Goal: Task Accomplishment & Management: Complete application form

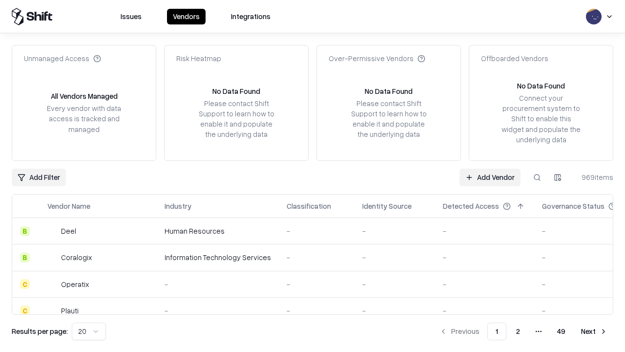
click at [490, 177] on link "Add Vendor" at bounding box center [489, 177] width 61 height 18
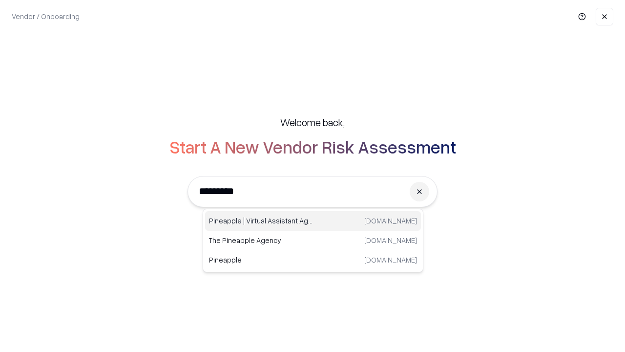
click at [313, 221] on div "Pineapple | Virtual Assistant Agency trypineapple.com" at bounding box center [313, 221] width 216 height 20
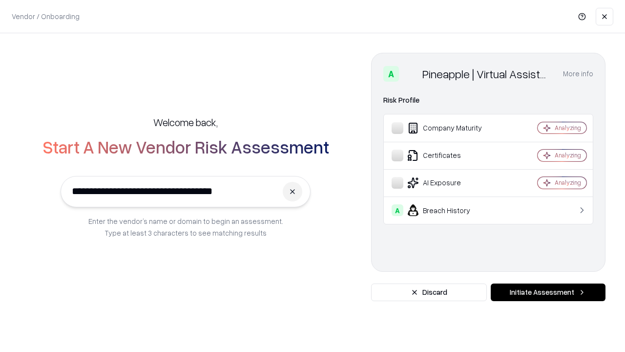
type input "**********"
click at [548, 292] on button "Initiate Assessment" at bounding box center [548, 292] width 115 height 18
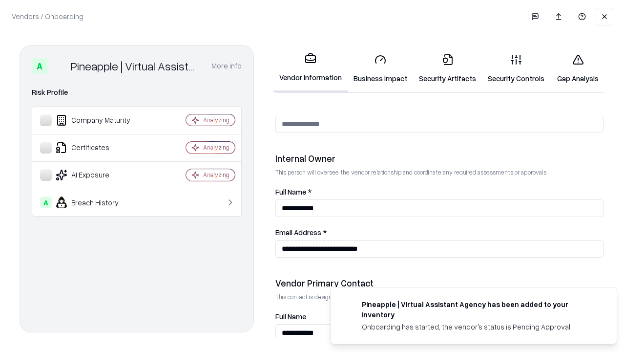
scroll to position [506, 0]
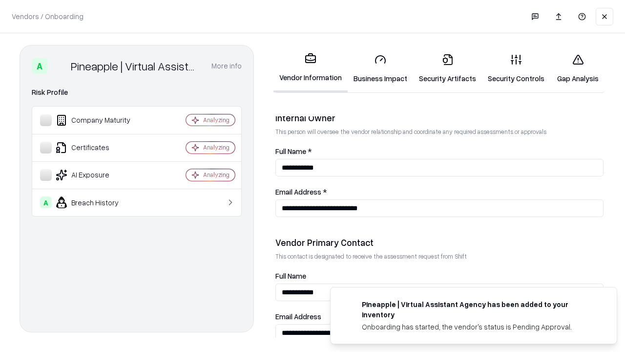
click at [380, 68] on link "Business Impact" at bounding box center [380, 68] width 65 height 45
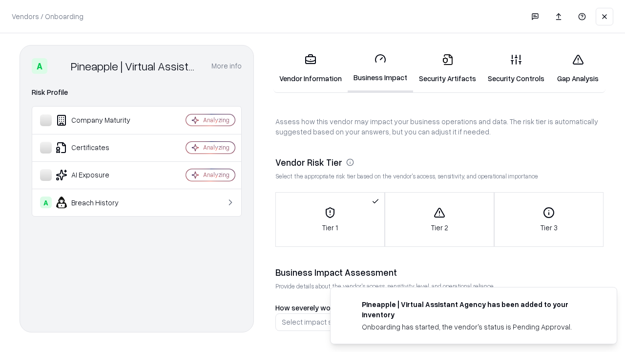
click at [447, 68] on link "Security Artifacts" at bounding box center [447, 68] width 69 height 45
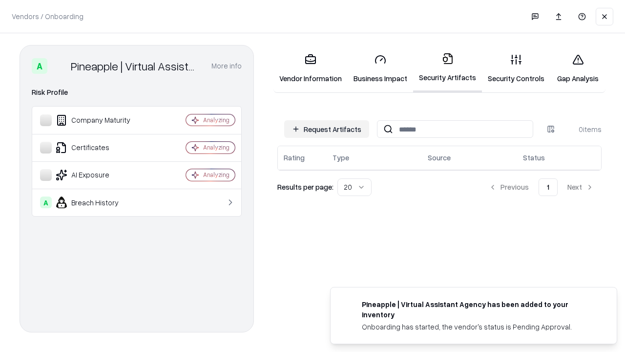
click at [327, 129] on button "Request Artifacts" at bounding box center [326, 129] width 85 height 18
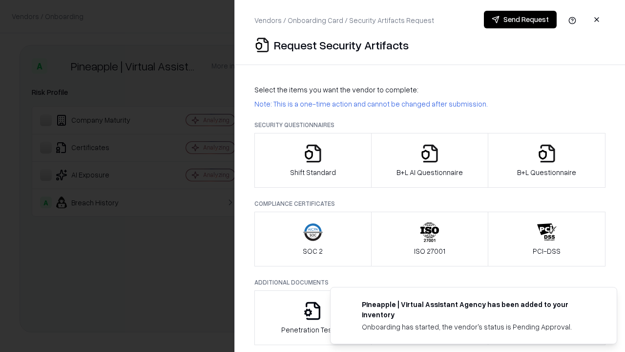
click at [312, 160] on icon "button" at bounding box center [313, 154] width 20 height 20
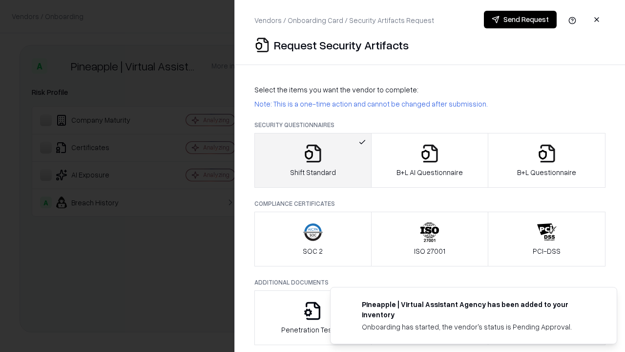
click at [520, 20] on button "Send Request" at bounding box center [520, 20] width 73 height 18
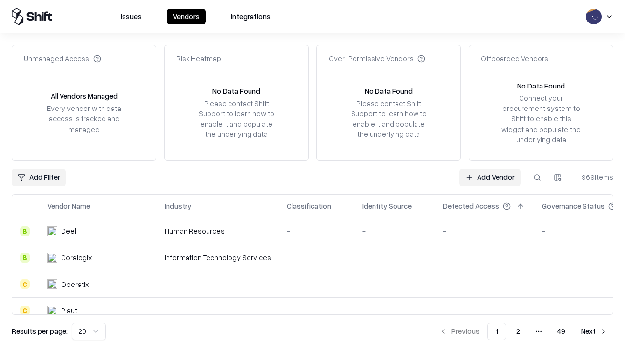
click at [537, 177] on button at bounding box center [537, 177] width 18 height 18
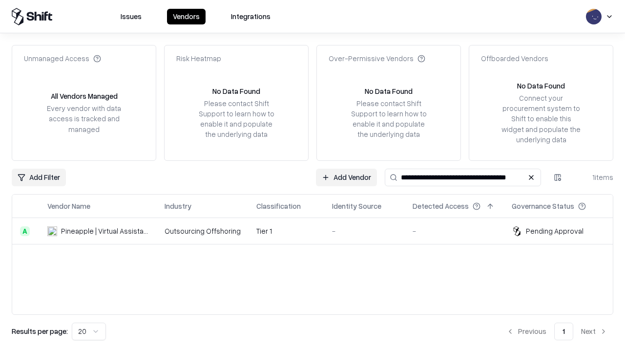
type input "**********"
click at [318, 230] on td "Tier 1" at bounding box center [287, 231] width 76 height 26
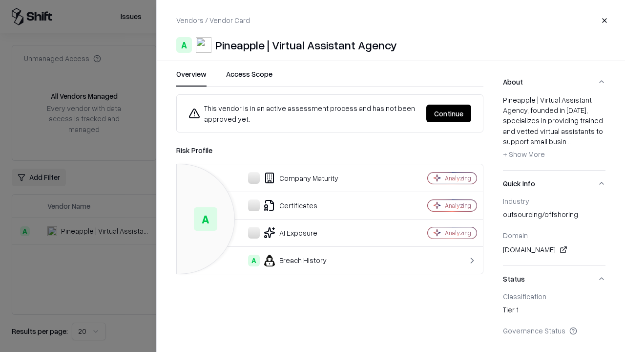
click at [449, 113] on button "Continue" at bounding box center [448, 113] width 45 height 18
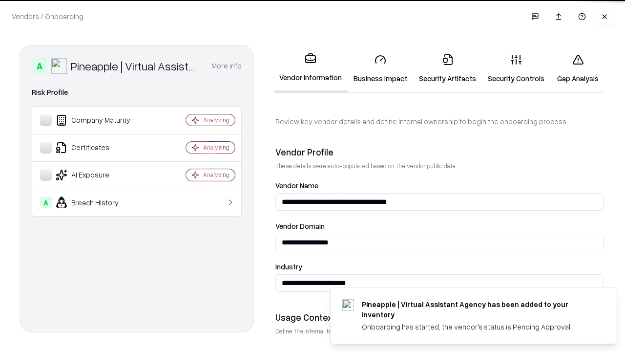
click at [447, 68] on link "Security Artifacts" at bounding box center [447, 68] width 69 height 45
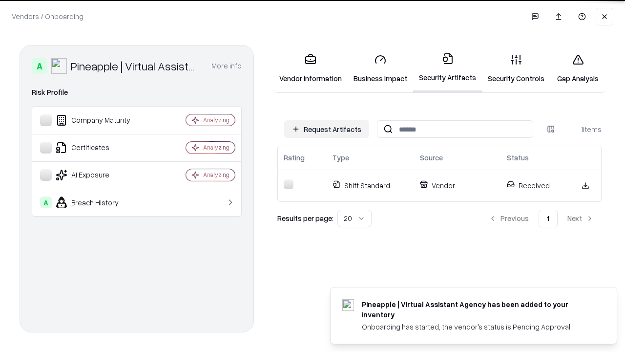
click at [516, 68] on link "Security Controls" at bounding box center [516, 68] width 68 height 45
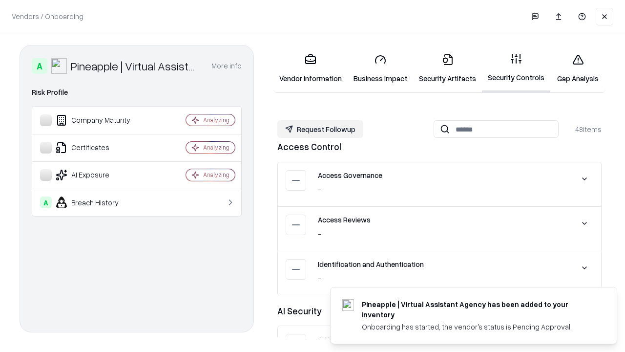
click at [320, 129] on button "Request Followup" at bounding box center [320, 129] width 86 height 18
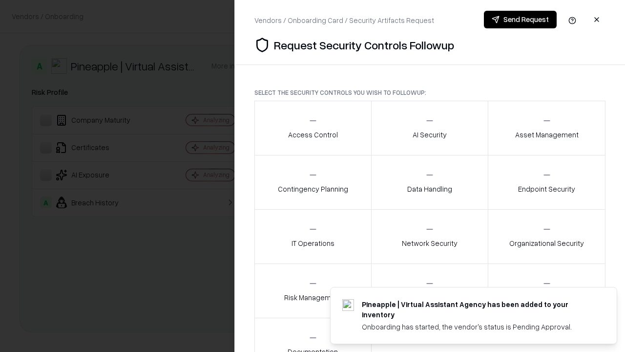
click at [312, 128] on div "Access Control" at bounding box center [313, 128] width 50 height 24
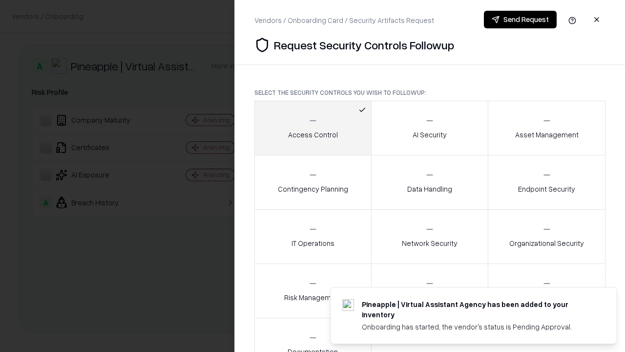
click at [520, 20] on button "Send Request" at bounding box center [520, 20] width 73 height 18
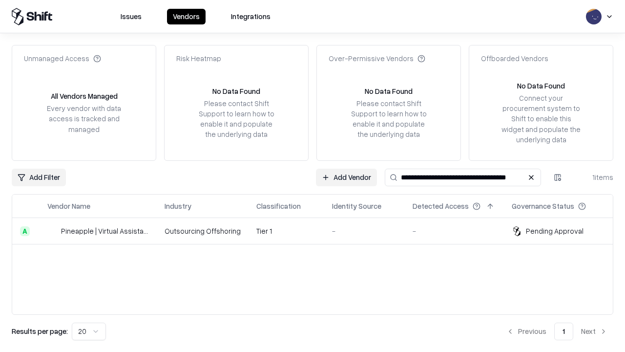
type input "**********"
click at [318, 230] on td "Tier 1" at bounding box center [287, 231] width 76 height 26
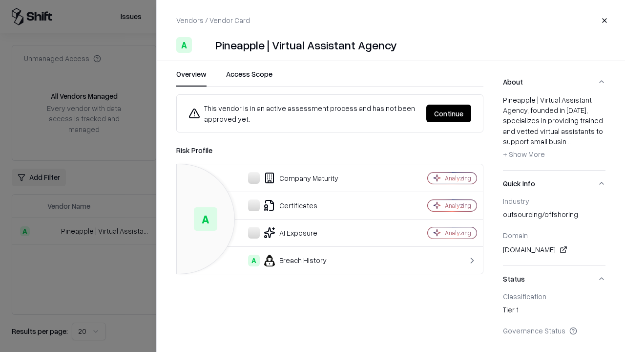
click at [449, 113] on button "Continue" at bounding box center [448, 113] width 45 height 18
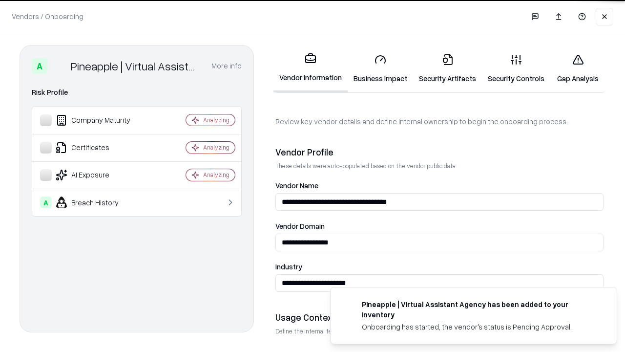
click at [578, 68] on link "Gap Analysis" at bounding box center [577, 68] width 55 height 45
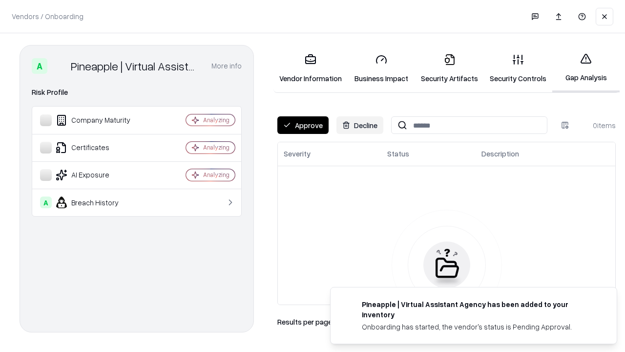
click at [303, 125] on button "Approve" at bounding box center [302, 125] width 51 height 18
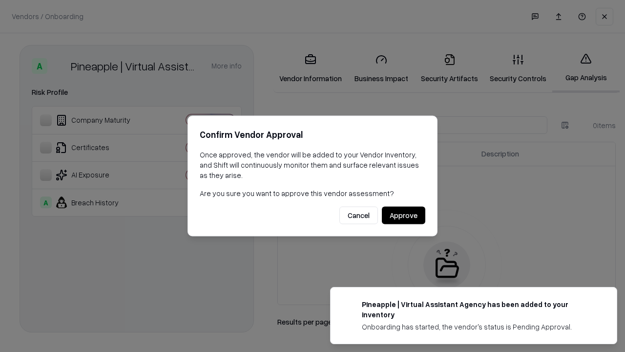
click at [403, 215] on button "Approve" at bounding box center [403, 216] width 43 height 18
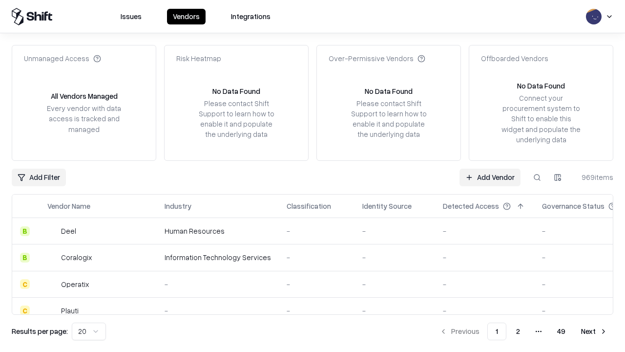
type input "**********"
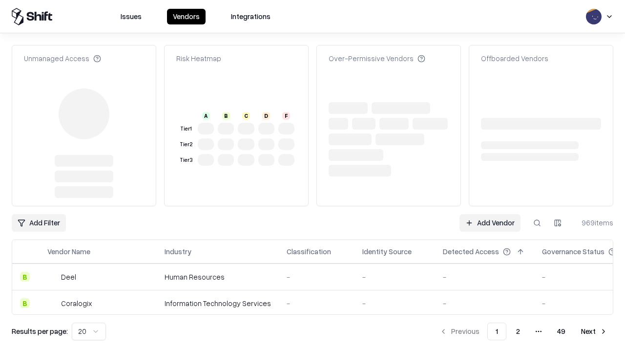
click at [490, 214] on link "Add Vendor" at bounding box center [489, 223] width 61 height 18
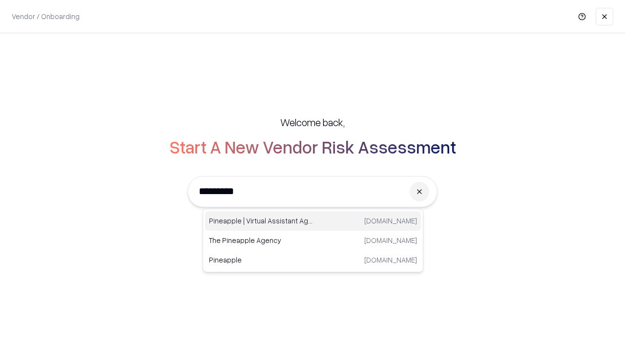
click at [313, 221] on div "Pineapple | Virtual Assistant Agency trypineapple.com" at bounding box center [313, 221] width 216 height 20
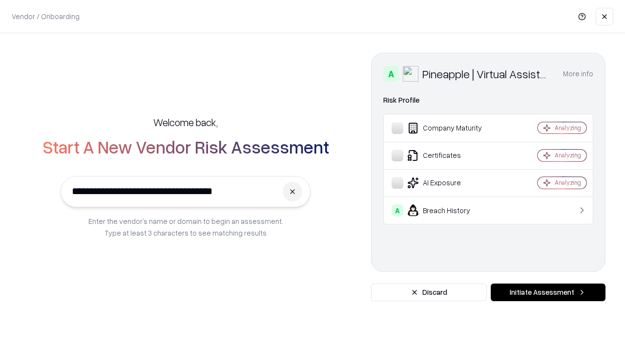
type input "**********"
click at [548, 292] on button "Initiate Assessment" at bounding box center [548, 292] width 115 height 18
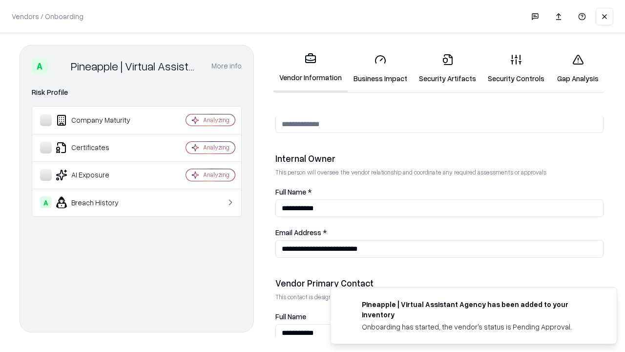
scroll to position [506, 0]
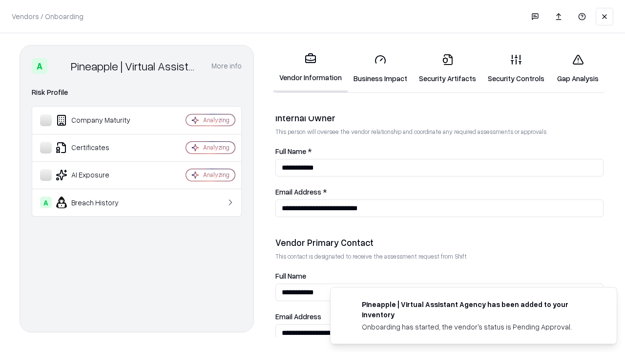
click at [578, 68] on link "Gap Analysis" at bounding box center [577, 68] width 55 height 45
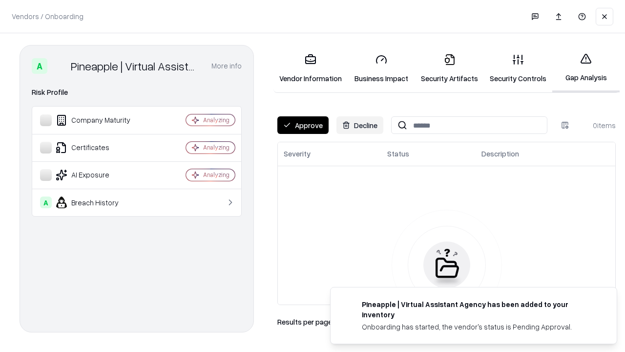
click at [303, 125] on button "Approve" at bounding box center [302, 125] width 51 height 18
